Goal: Task Accomplishment & Management: Complete application form

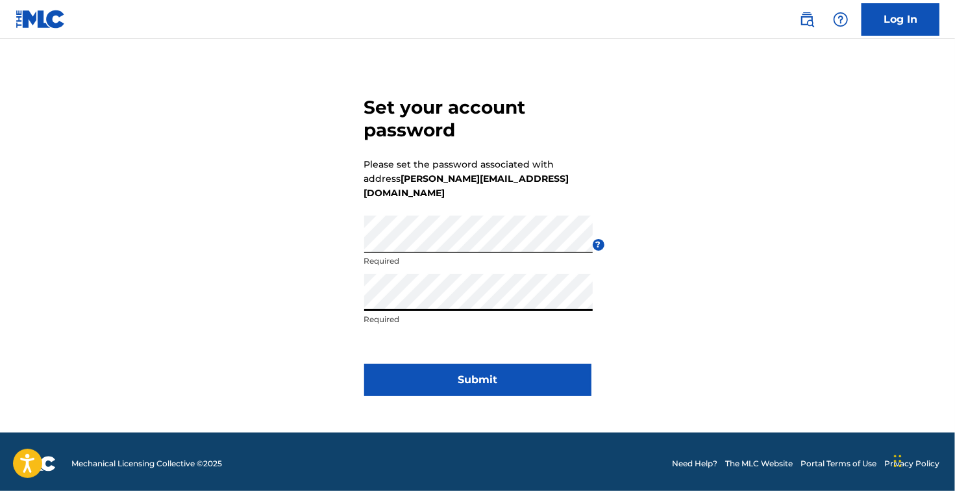
click at [457, 363] on button "Submit" at bounding box center [477, 379] width 227 height 32
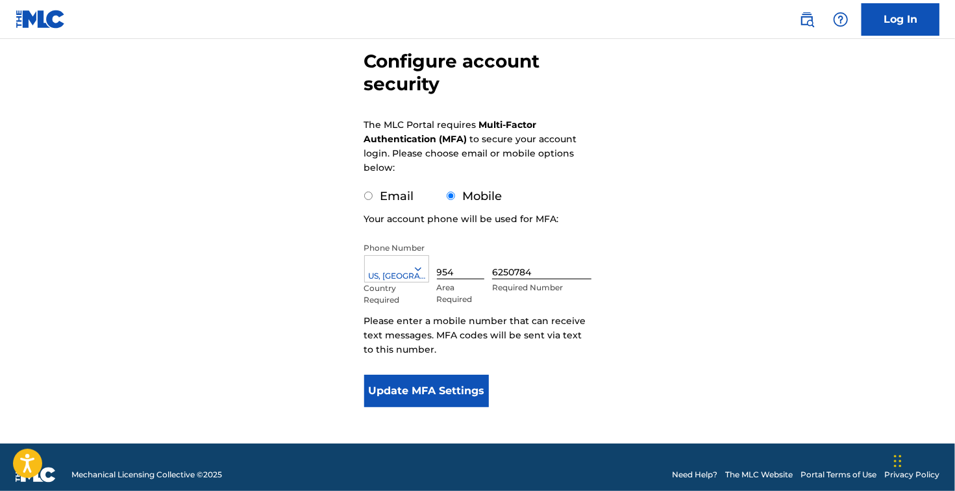
scroll to position [134, 0]
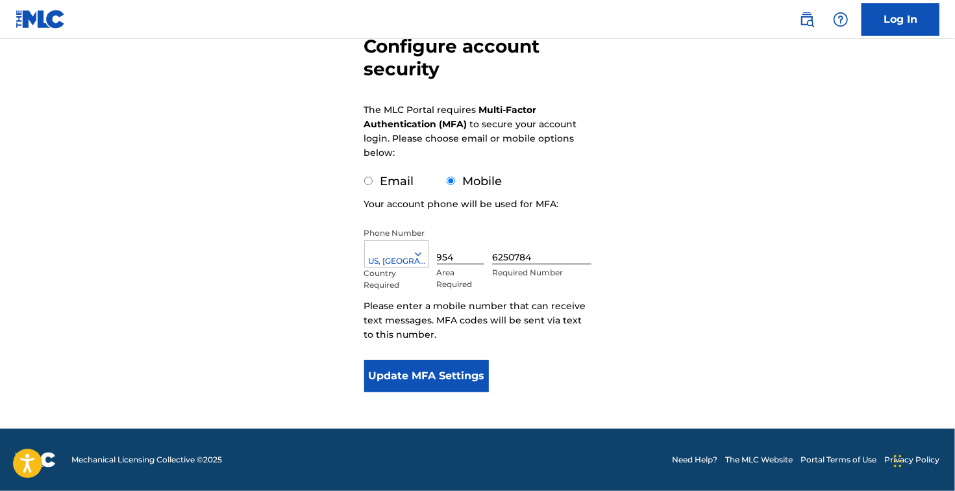
click at [458, 377] on button "Update MFA Settings" at bounding box center [426, 376] width 125 height 32
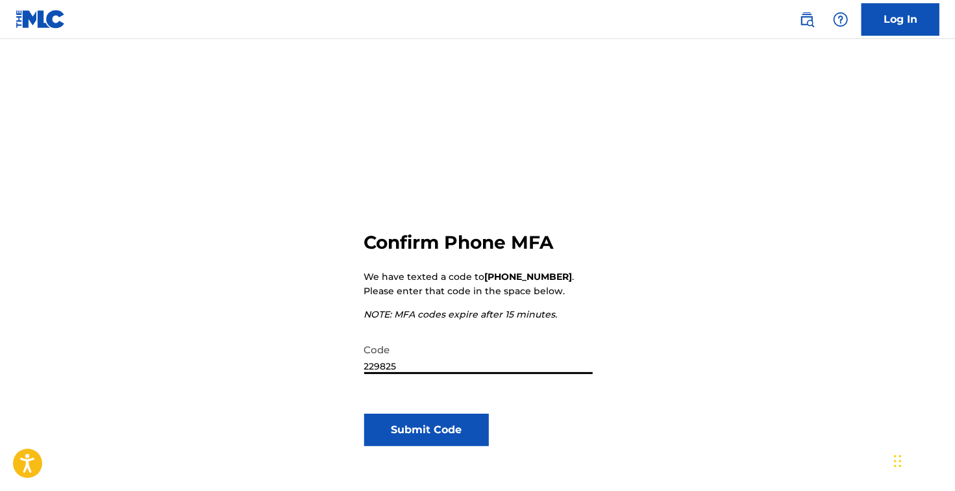
type input "229825"
click at [424, 427] on button "Submit Code" at bounding box center [426, 429] width 125 height 32
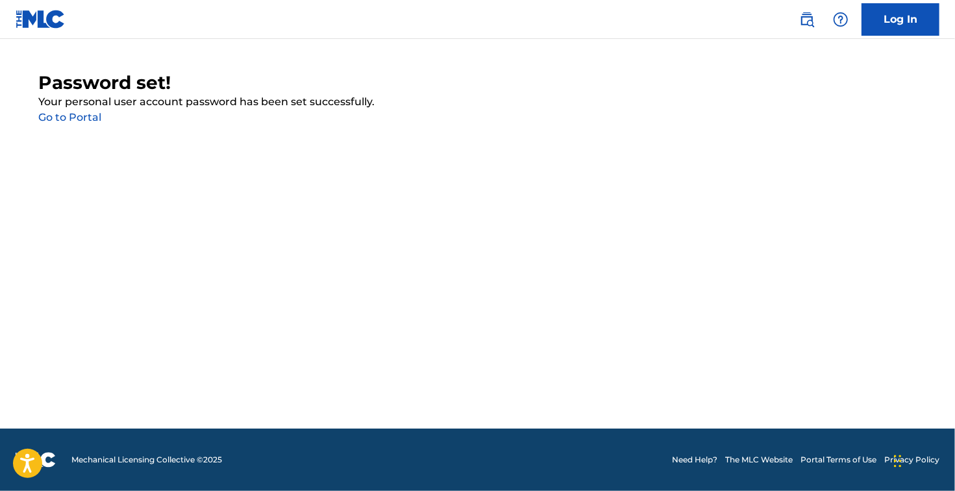
click at [69, 118] on link "Go to Portal" at bounding box center [70, 117] width 63 height 12
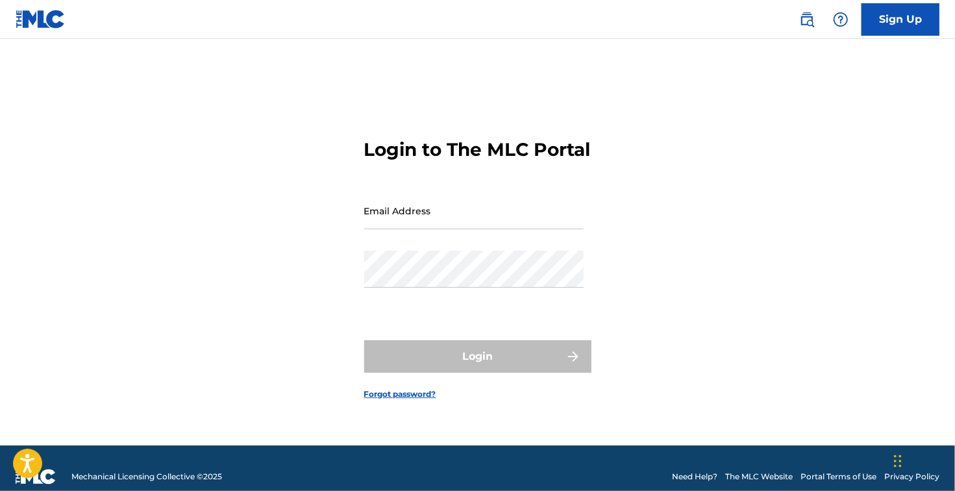
click at [396, 226] on input "Email Address" at bounding box center [473, 210] width 219 height 37
type input "[PERSON_NAME][EMAIL_ADDRESS][DOMAIN_NAME]"
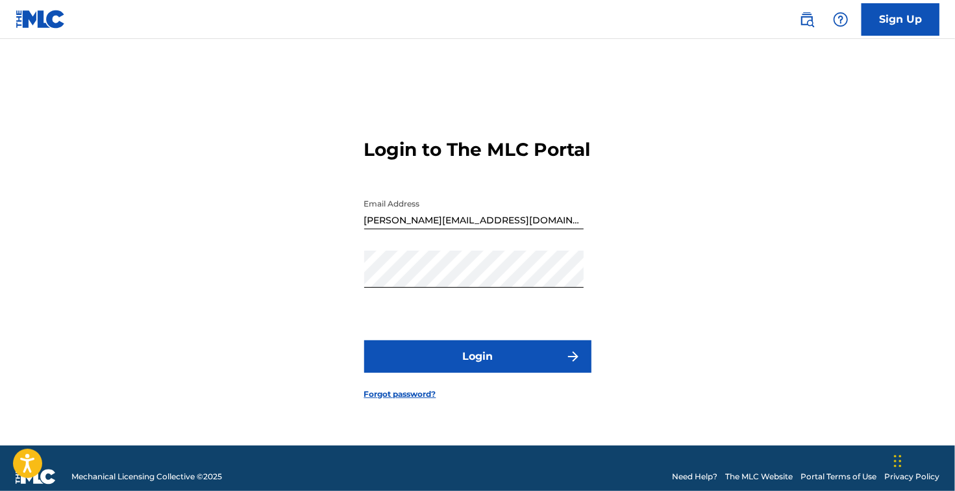
click at [459, 385] on form "Login to The MLC Portal Email Address [PERSON_NAME][EMAIL_ADDRESS][DOMAIN_NAME]…" at bounding box center [477, 258] width 227 height 374
click at [463, 372] on button "Login" at bounding box center [477, 356] width 227 height 32
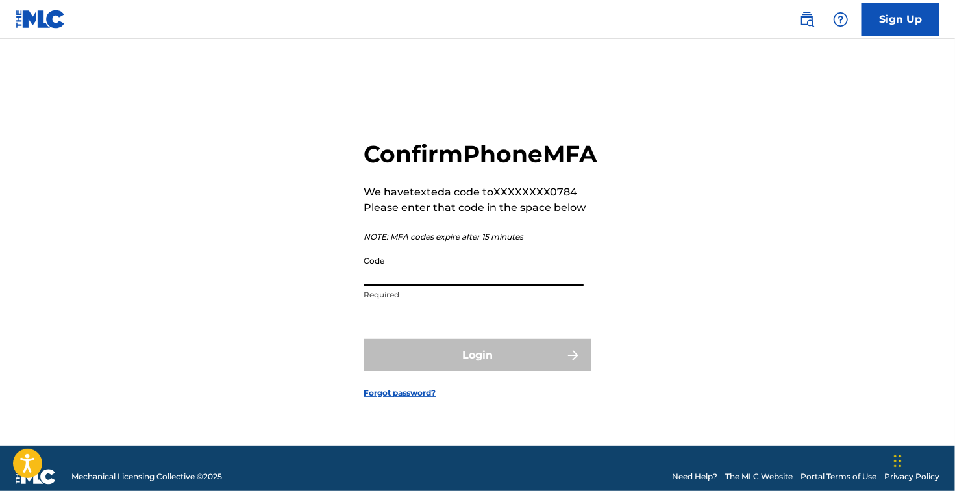
click at [415, 286] on input "Code" at bounding box center [473, 267] width 219 height 37
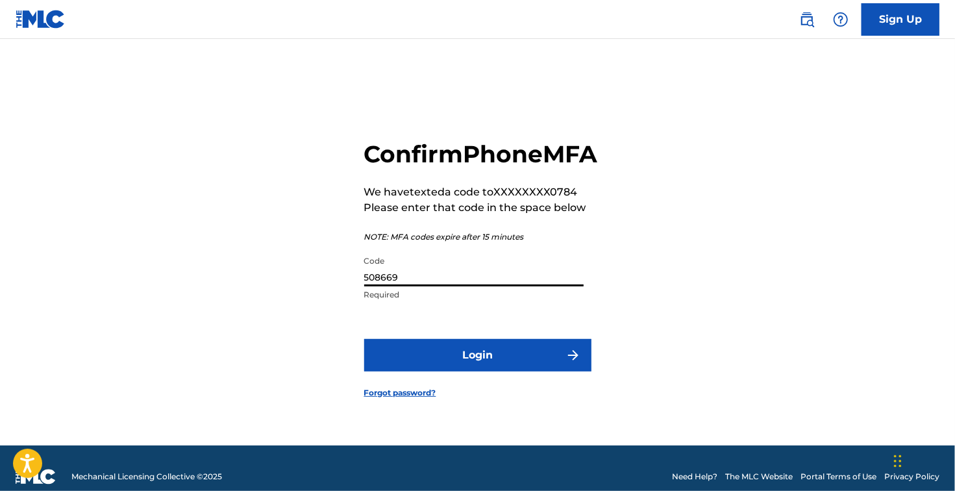
type input "508669"
click at [441, 369] on button "Login" at bounding box center [477, 355] width 227 height 32
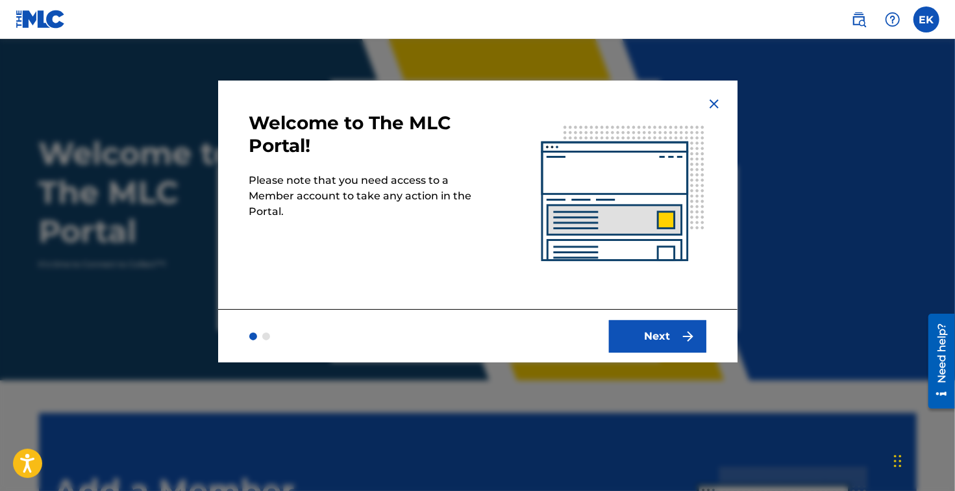
click at [664, 334] on button "Next" at bounding box center [657, 336] width 97 height 32
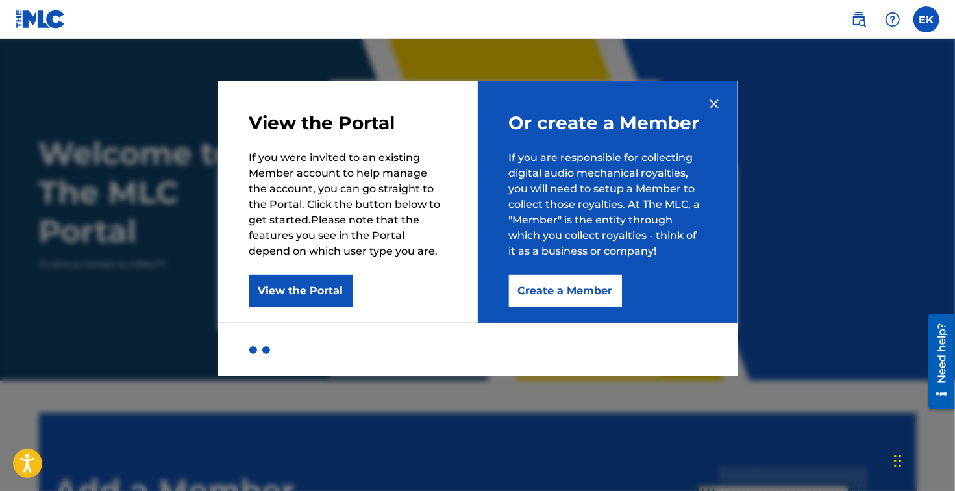
click at [547, 286] on button "Create a Member" at bounding box center [565, 290] width 113 height 32
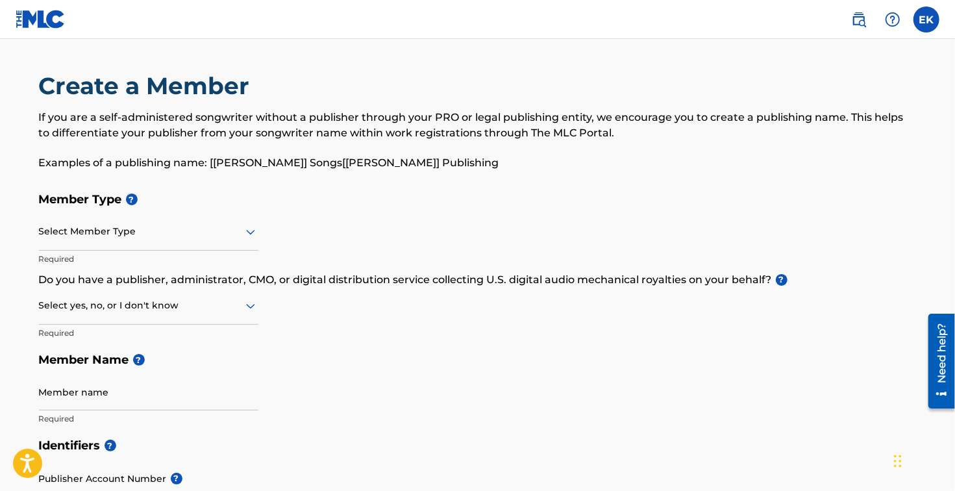
scroll to position [56, 0]
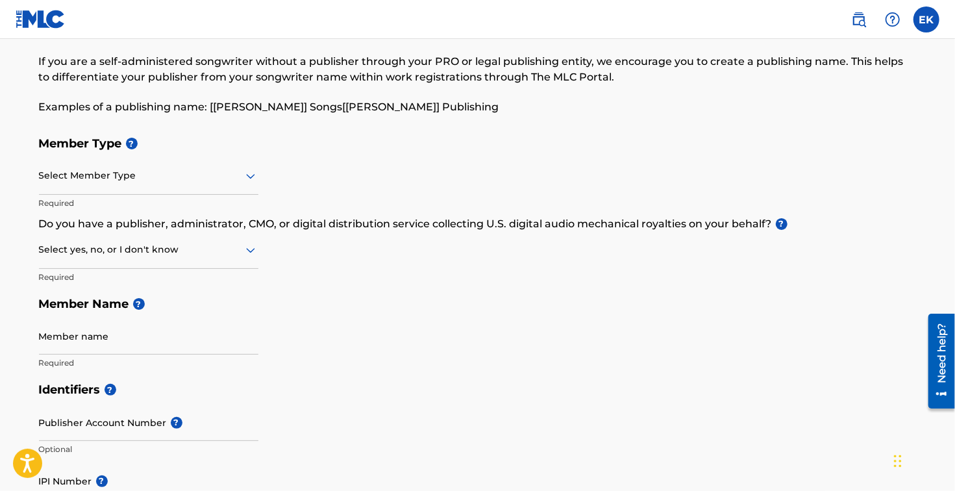
click at [231, 173] on div at bounding box center [148, 175] width 219 height 16
click at [240, 176] on div at bounding box center [148, 175] width 219 height 16
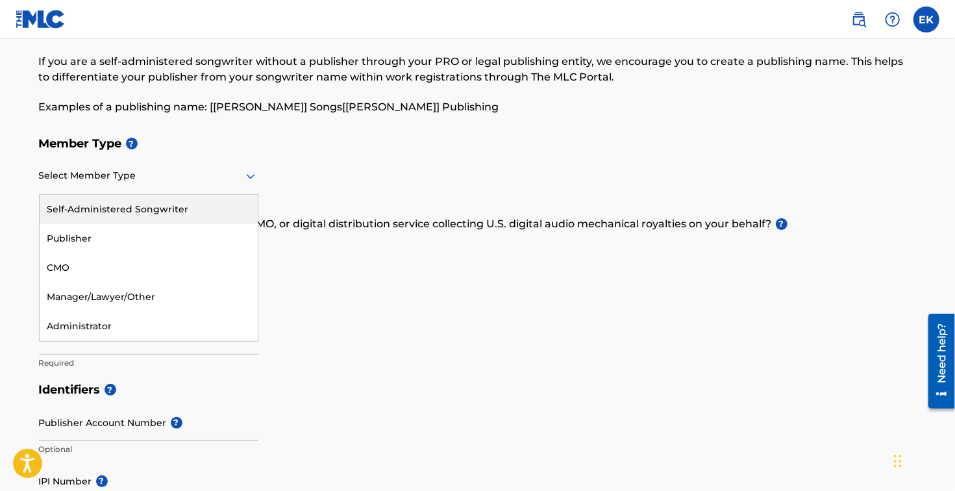
click at [160, 208] on div "Self-Administered Songwriter" at bounding box center [149, 209] width 218 height 29
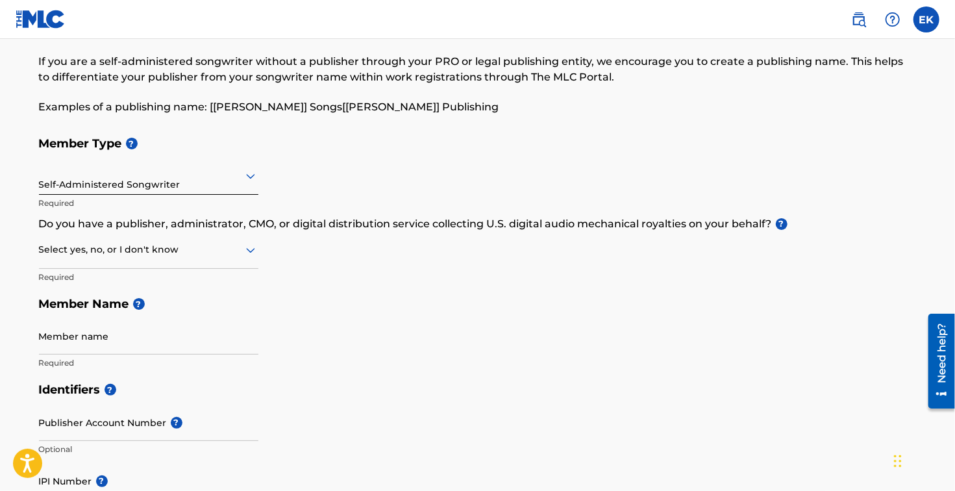
click at [155, 256] on div at bounding box center [148, 249] width 219 height 16
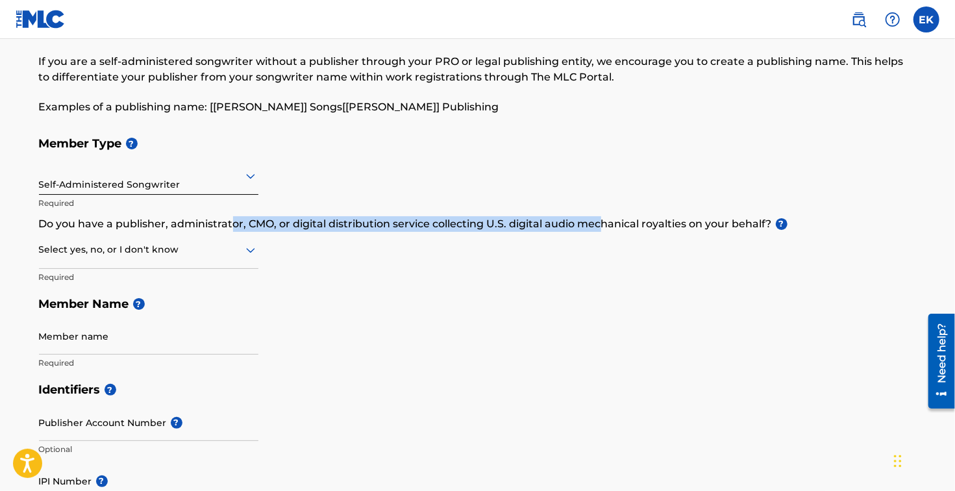
drag, startPoint x: 230, startPoint y: 224, endPoint x: 604, endPoint y: 228, distance: 373.8
click at [604, 228] on p "Do you have a publisher, administrator, CMO, or digital distribution service co…" at bounding box center [477, 224] width 877 height 16
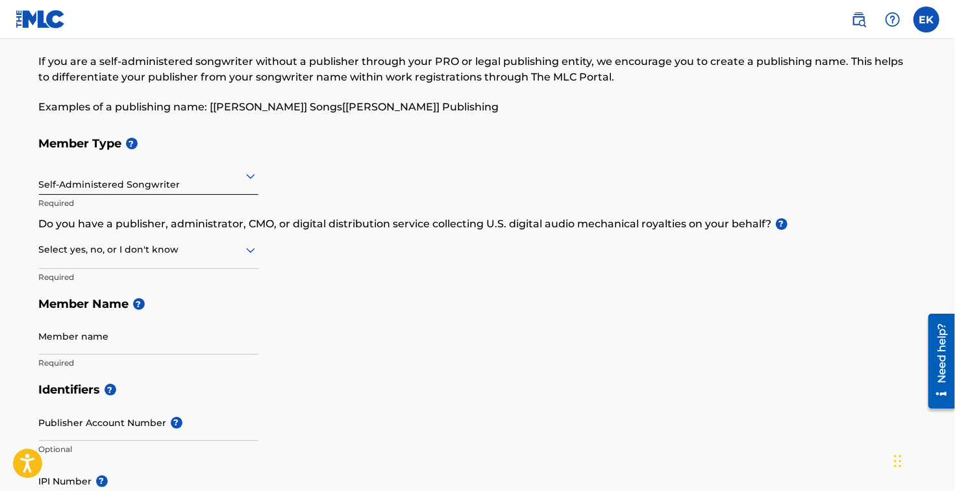
click at [510, 252] on div "Member Type ? Self-Administered Songwriter Required Do you have a publisher, ad…" at bounding box center [477, 253] width 877 height 246
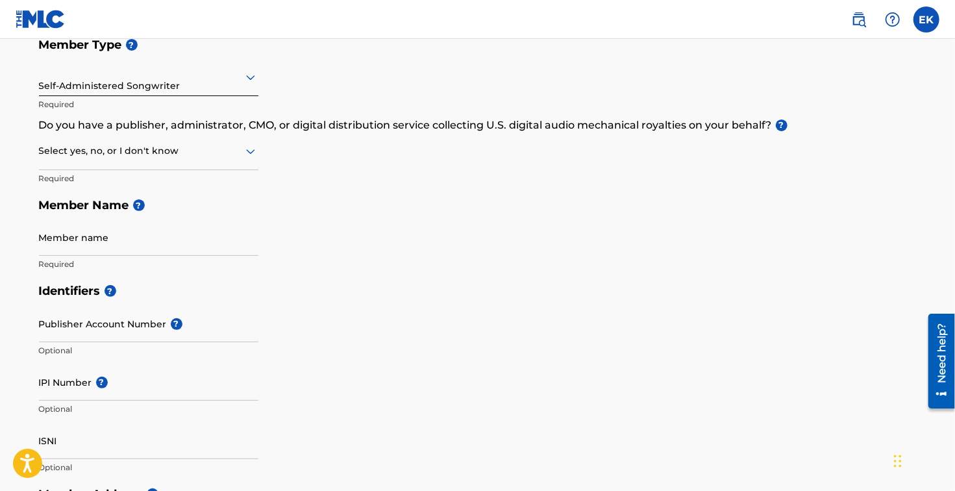
scroll to position [156, 0]
